Goal: Task Accomplishment & Management: Complete application form

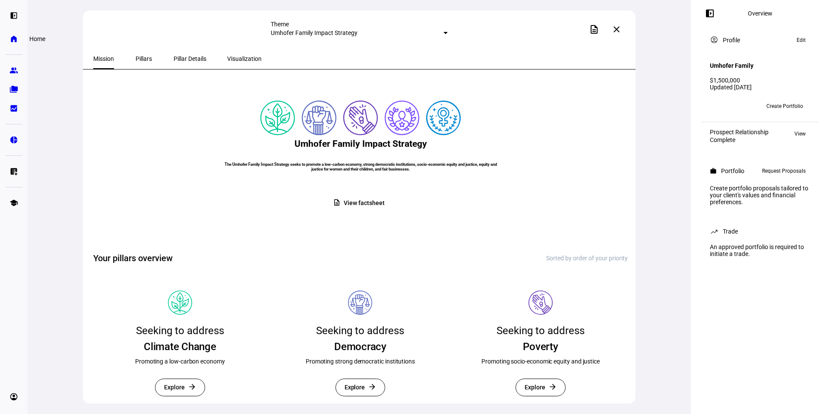
click at [13, 37] on eth-mat-symbol "home" at bounding box center [14, 39] width 9 height 9
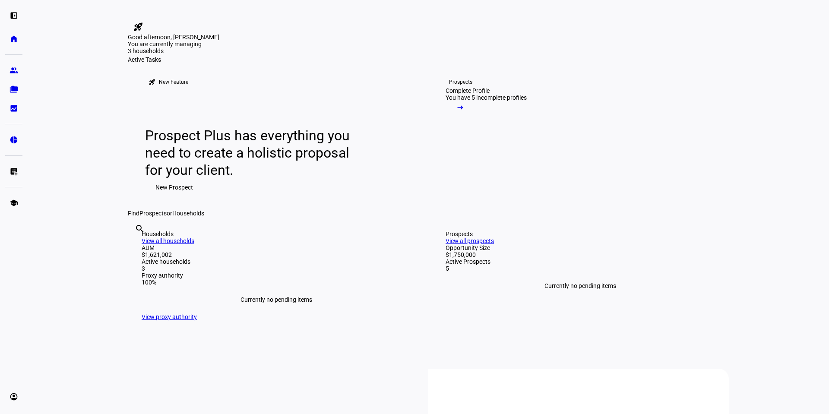
click at [168, 196] on span "New Prospect" at bounding box center [175, 187] width 38 height 17
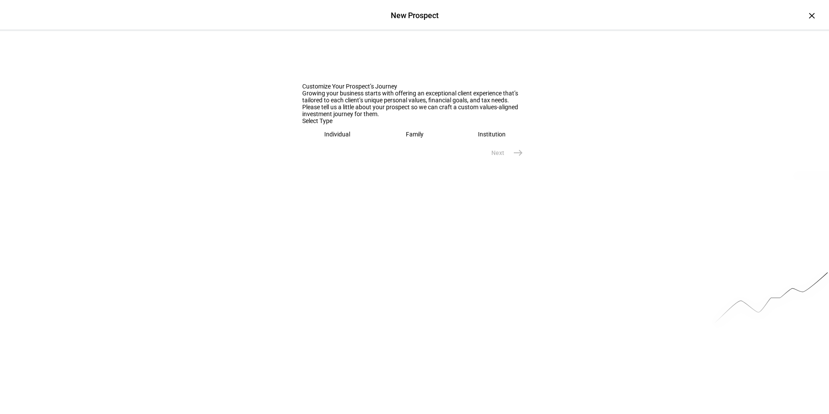
click at [337, 138] on div "Individual" at bounding box center [337, 134] width 26 height 7
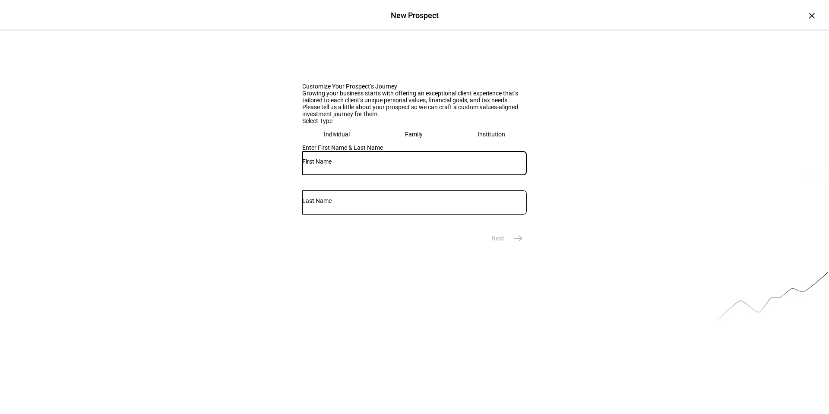
click at [335, 165] on input "text" at bounding box center [414, 161] width 225 height 7
type input "[PERSON_NAME]"
type input "Gray"
click at [513, 244] on mat-icon "east" at bounding box center [518, 238] width 10 height 10
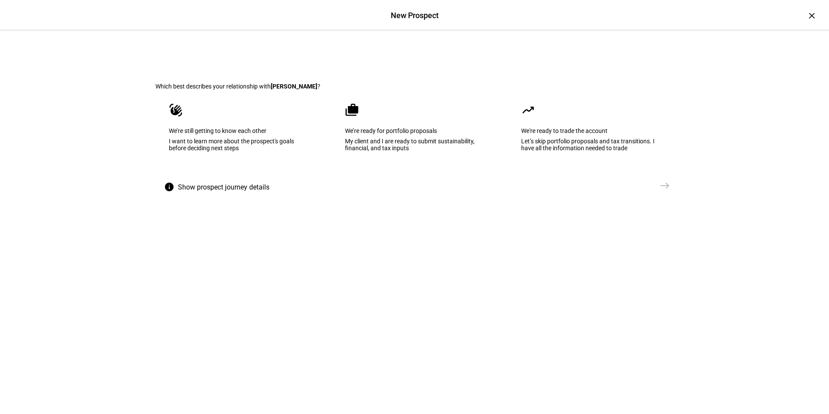
click at [237, 152] on div "I want to learn more about the prospect's goals before deciding next steps" at bounding box center [238, 145] width 139 height 14
click at [648, 190] on span "Send VME" at bounding box center [638, 185] width 28 height 9
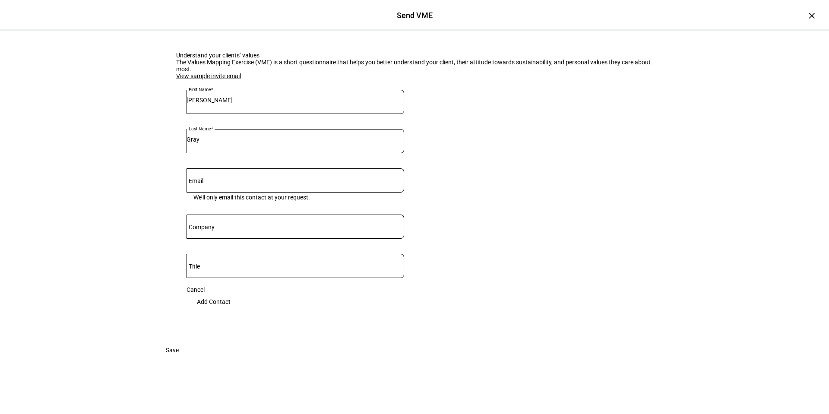
click at [238, 182] on input "Email" at bounding box center [296, 178] width 218 height 7
click at [213, 182] on input "Email" at bounding box center [296, 178] width 218 height 7
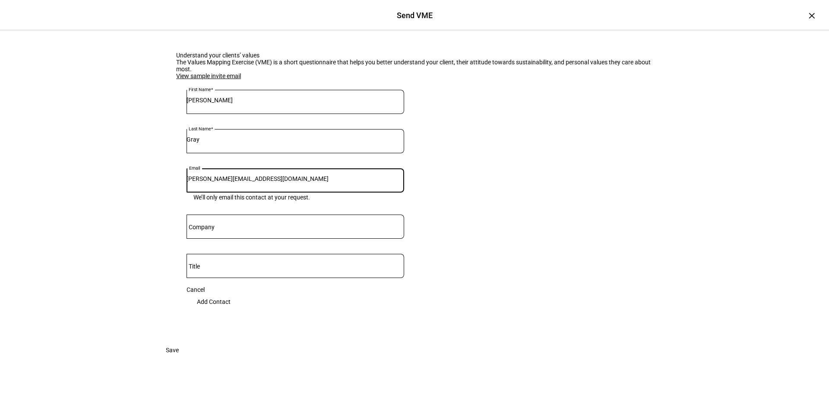
type input "[PERSON_NAME][EMAIL_ADDRESS][DOMAIN_NAME]"
click at [222, 229] on input "Company" at bounding box center [296, 225] width 218 height 7
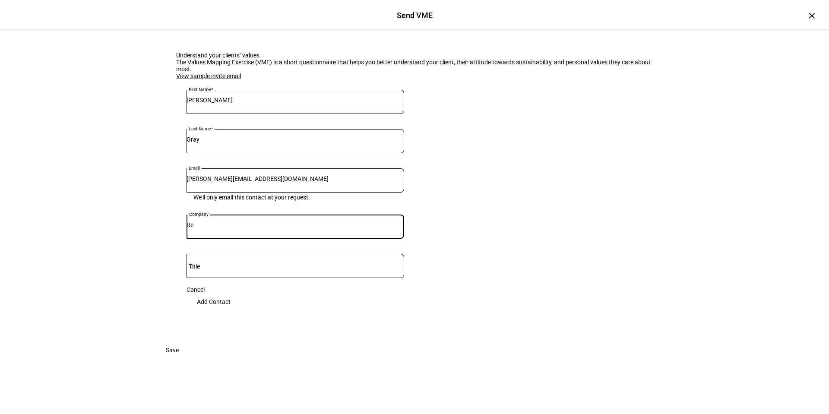
type input "R"
click at [159, 342] on eth-form-card "Understand your clients’ values The Values Mapping Exercise (VME) is a short qu…" at bounding box center [415, 186] width 518 height 311
click at [207, 268] on input "Title" at bounding box center [296, 264] width 218 height 7
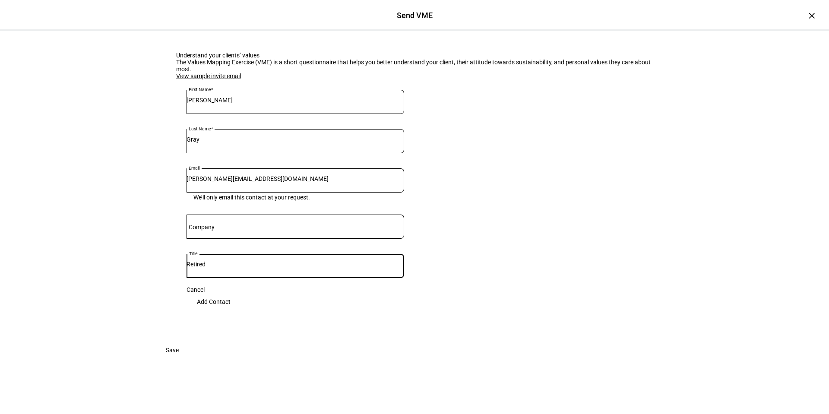
scroll to position [87, 0]
type input "Retired"
click at [231, 293] on span "Add Contact" at bounding box center [214, 301] width 34 height 17
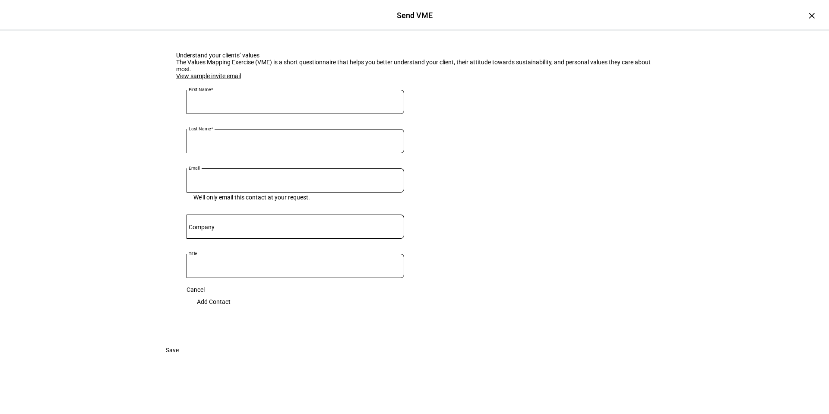
scroll to position [54, 0]
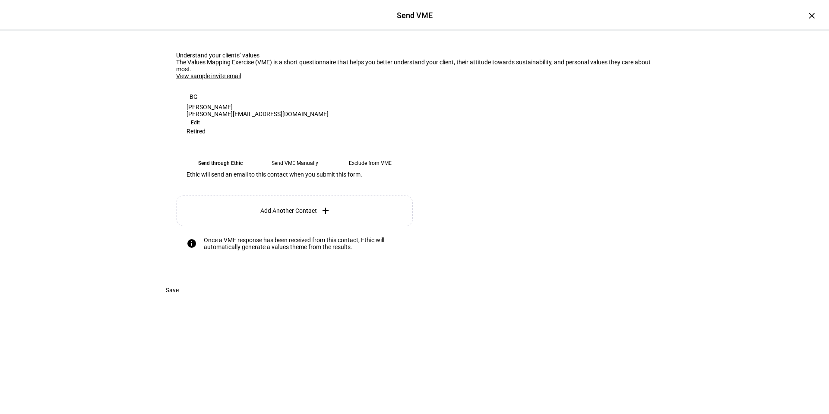
click at [208, 79] on link "View sample invite email" at bounding box center [208, 76] width 65 height 7
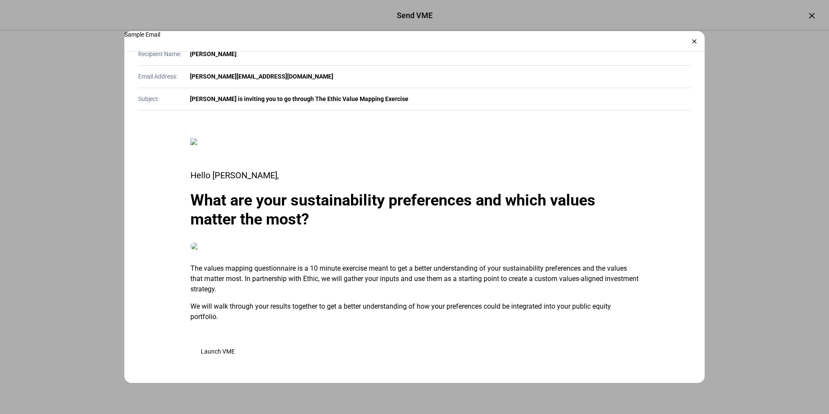
scroll to position [0, 0]
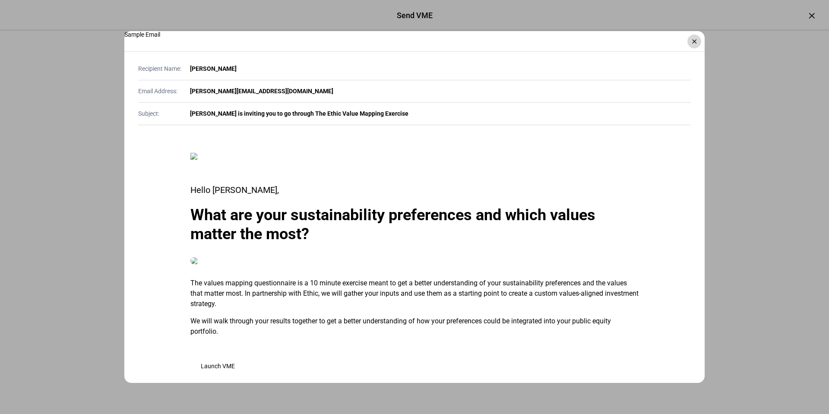
click at [693, 42] on div "×" at bounding box center [695, 42] width 14 height 14
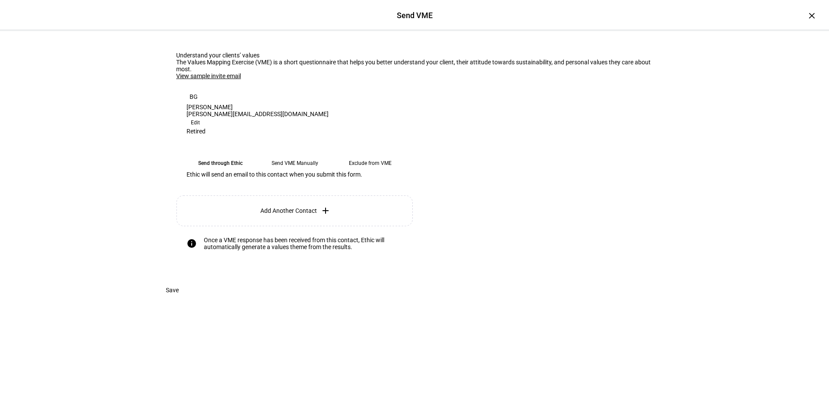
click at [216, 168] on eth-mega-radio-button "Send through Ethic" at bounding box center [220, 164] width 67 height 16
click at [221, 168] on eth-mega-radio-button "Send through Ethic" at bounding box center [220, 164] width 67 height 16
click at [179, 299] on span "Save" at bounding box center [172, 290] width 13 height 17
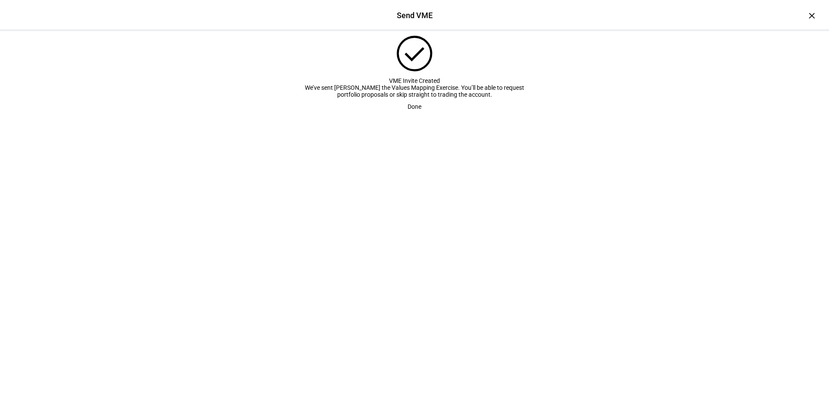
click at [413, 115] on span "Done" at bounding box center [415, 106] width 14 height 17
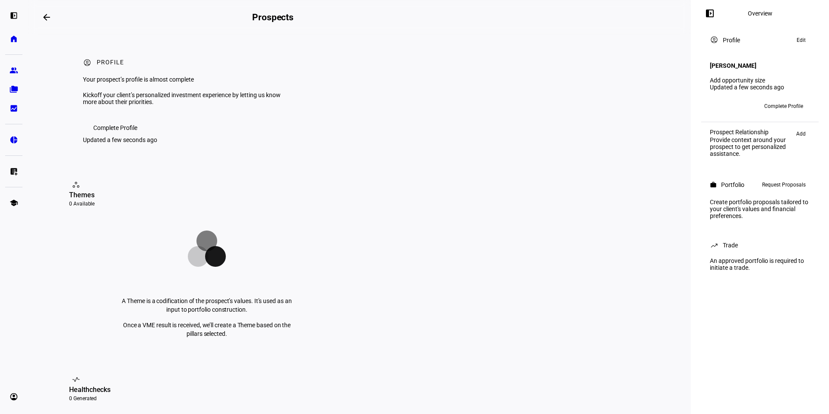
click at [108, 137] on span "Complete Profile" at bounding box center [115, 127] width 44 height 17
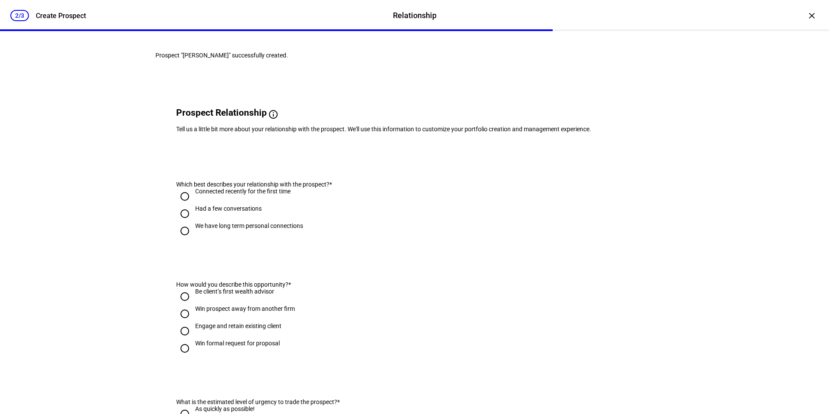
click at [180, 240] on input "We have long term personal connections" at bounding box center [184, 230] width 17 height 17
radio input "true"
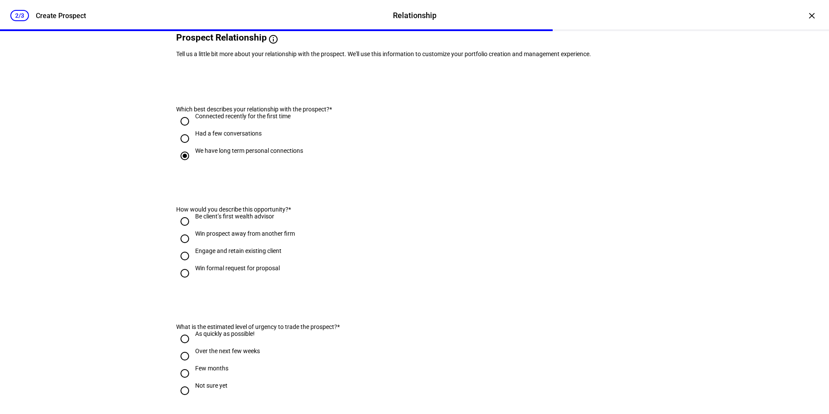
scroll to position [86, 0]
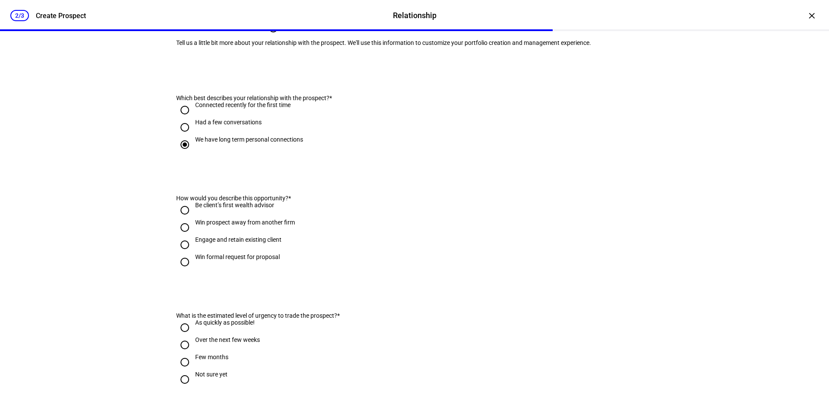
click at [181, 271] on input "Win formal request for proposal" at bounding box center [184, 262] width 17 height 17
radio input "true"
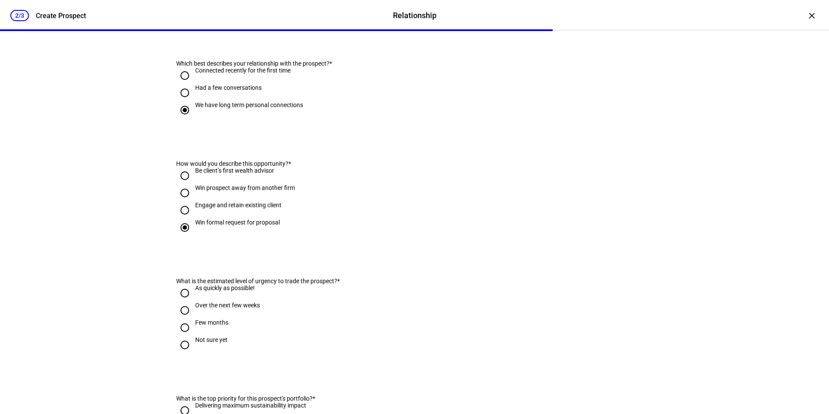
scroll to position [173, 0]
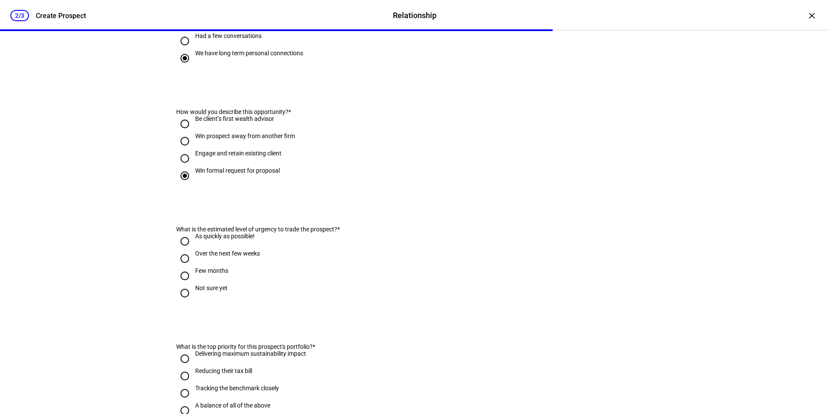
click at [181, 302] on input "Not sure yet" at bounding box center [184, 293] width 17 height 17
radio input "true"
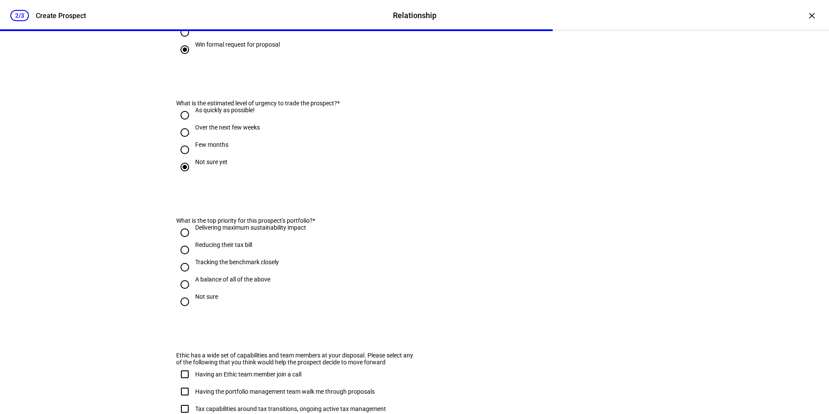
scroll to position [302, 0]
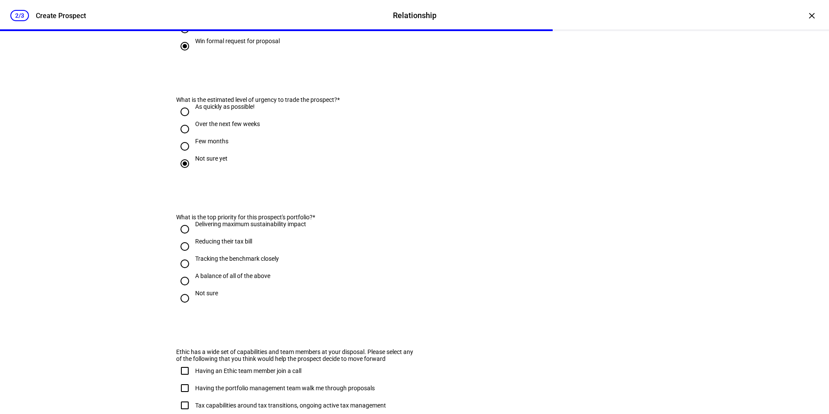
click at [181, 290] on input "A balance of all of the above" at bounding box center [184, 281] width 17 height 17
radio input "true"
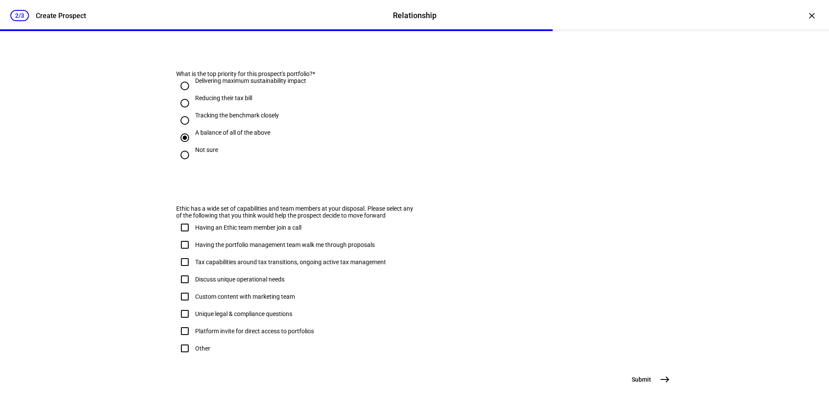
scroll to position [492, 0]
click at [665, 376] on mat-icon "east" at bounding box center [665, 380] width 10 height 10
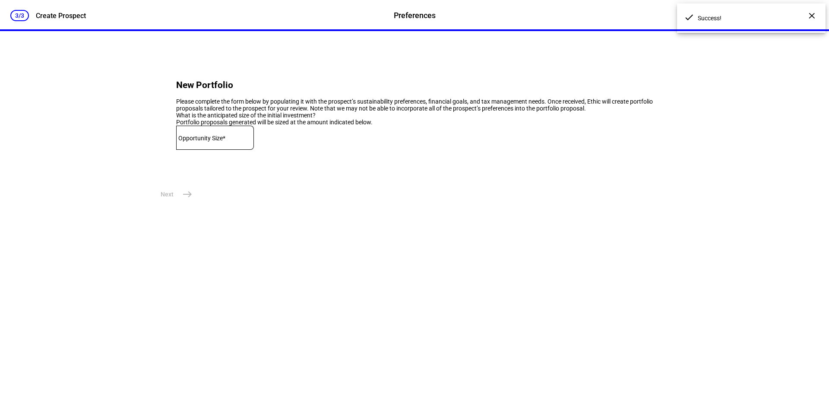
scroll to position [0, 0]
click at [233, 140] on input at bounding box center [215, 136] width 78 height 7
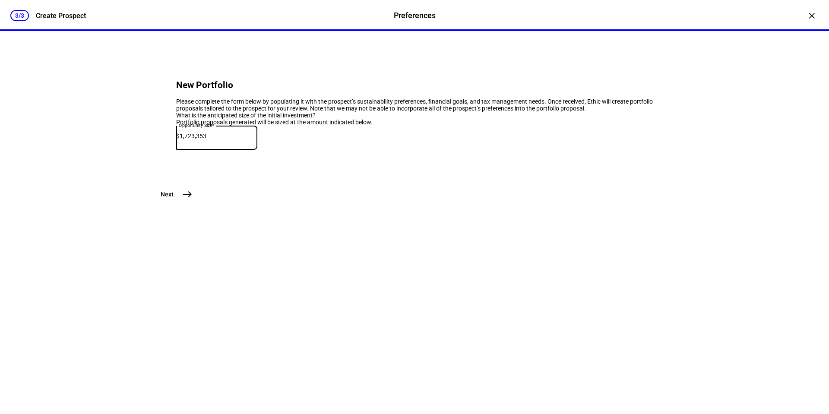
type input "1,723,353"
click at [182, 200] on mat-icon "east" at bounding box center [187, 194] width 10 height 10
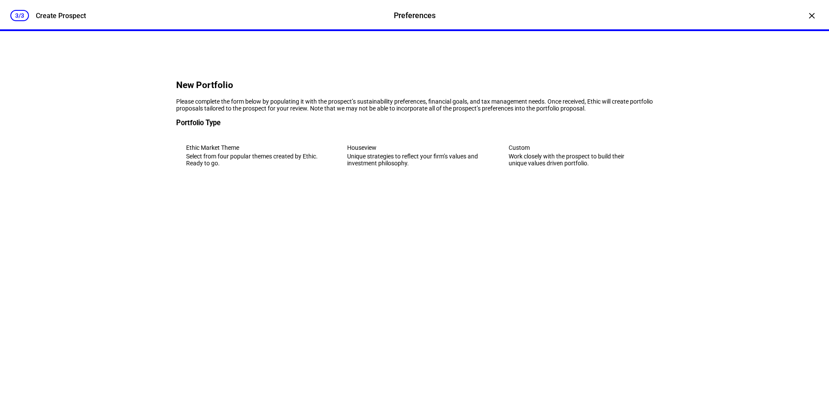
click at [560, 167] on div "Work closely with the prospect to build their unique values driven portfolio." at bounding box center [576, 160] width 134 height 14
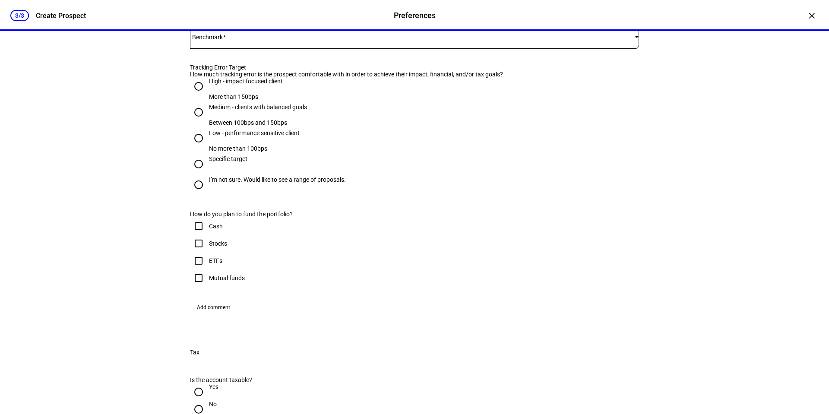
scroll to position [432, 0]
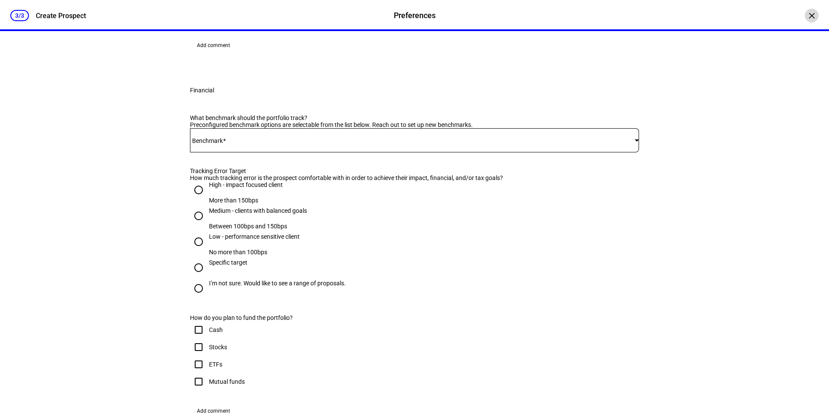
click at [805, 17] on div "×" at bounding box center [812, 16] width 14 height 14
